Goal: Task Accomplishment & Management: Use online tool/utility

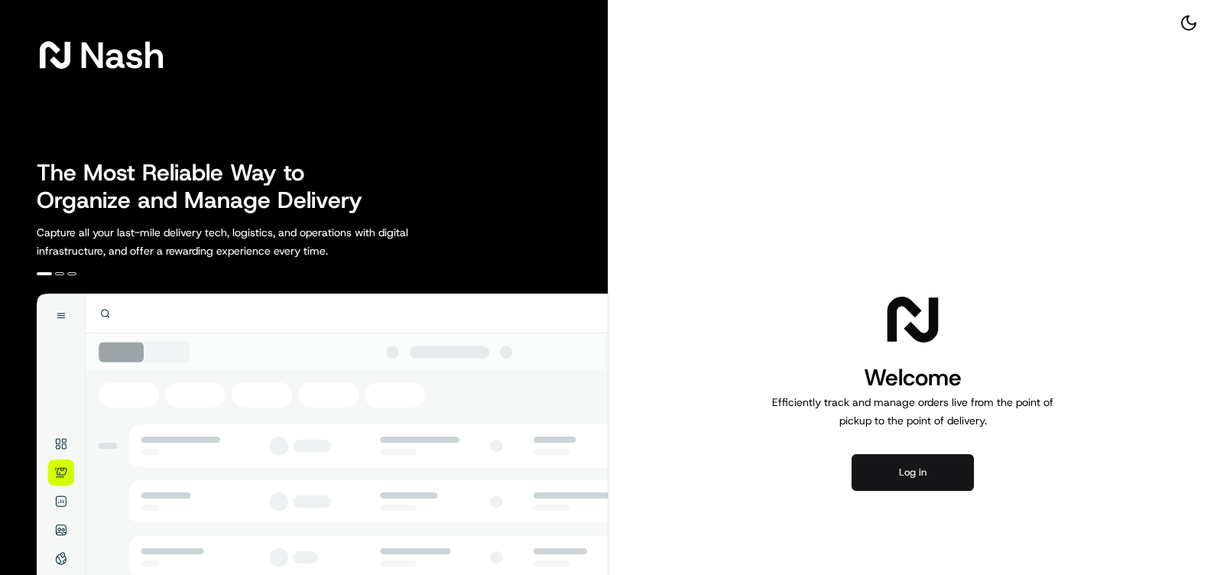
click at [911, 468] on button "Log in" at bounding box center [913, 472] width 122 height 37
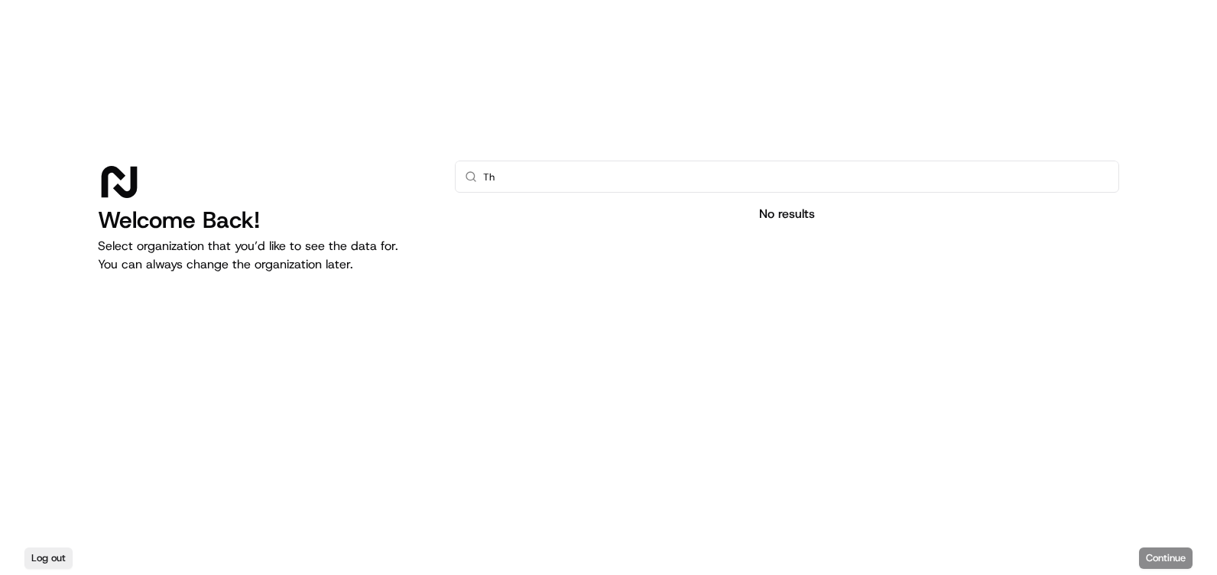
type input "T"
type input "Giant"
drag, startPoint x: 752, startPoint y: 263, endPoint x: 772, endPoint y: 261, distance: 20.0
click at [759, 258] on div at bounding box center [787, 357] width 665 height 243
click at [27, 554] on button "Log out" at bounding box center [48, 558] width 48 height 21
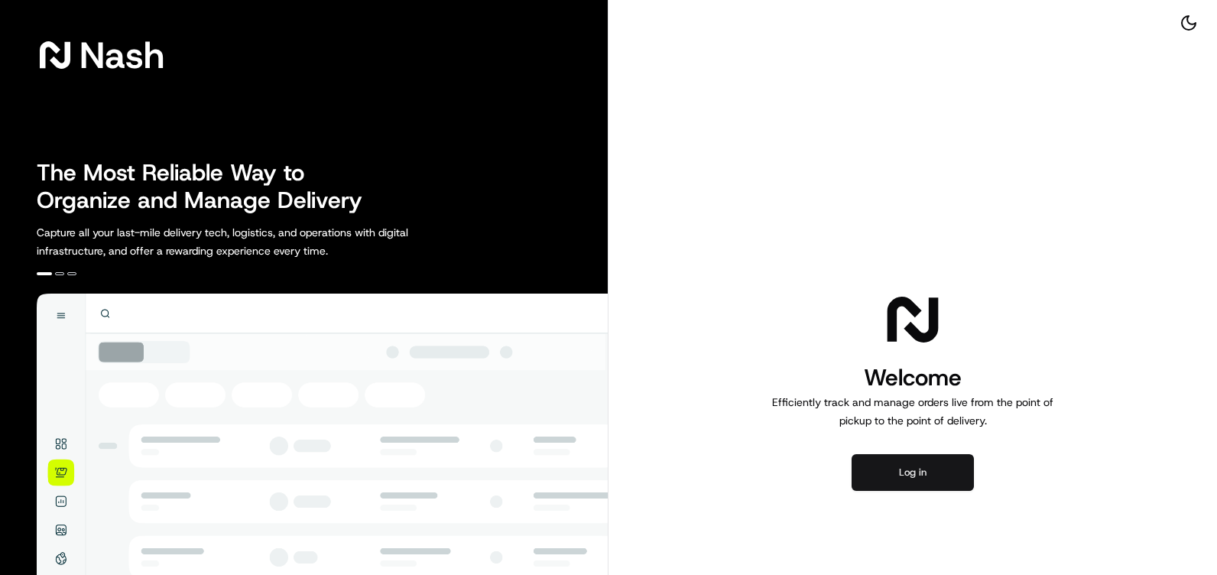
click at [904, 465] on button "Log in" at bounding box center [913, 472] width 122 height 37
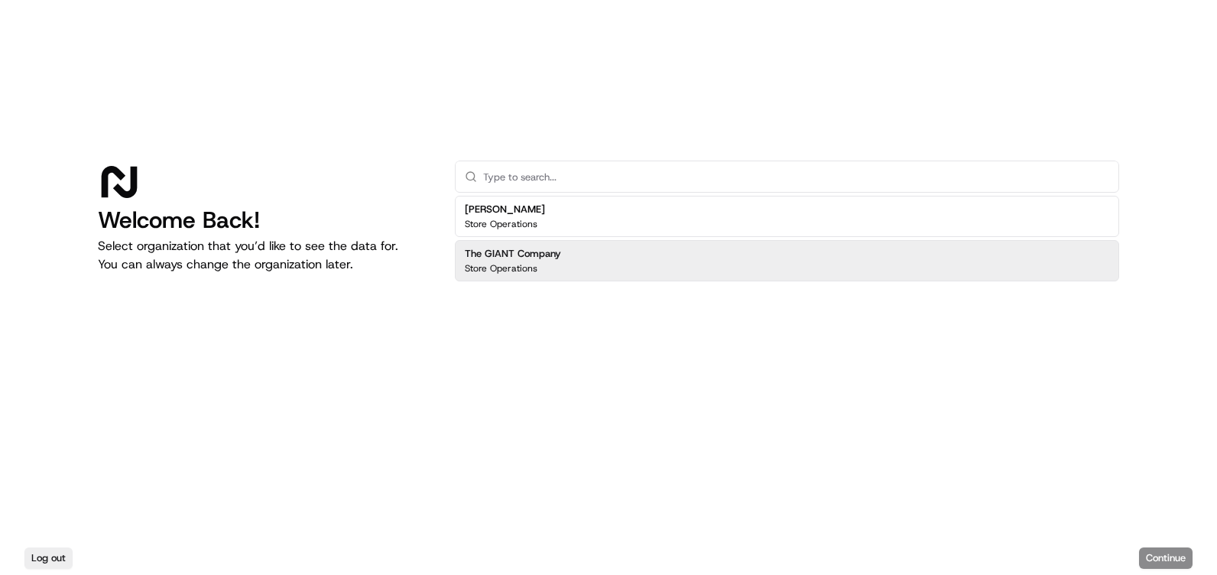
click at [609, 263] on div "The GIANT Company Store Operations" at bounding box center [787, 260] width 665 height 41
click at [1160, 557] on button "Continue" at bounding box center [1166, 558] width 54 height 21
